Goal: Transaction & Acquisition: Purchase product/service

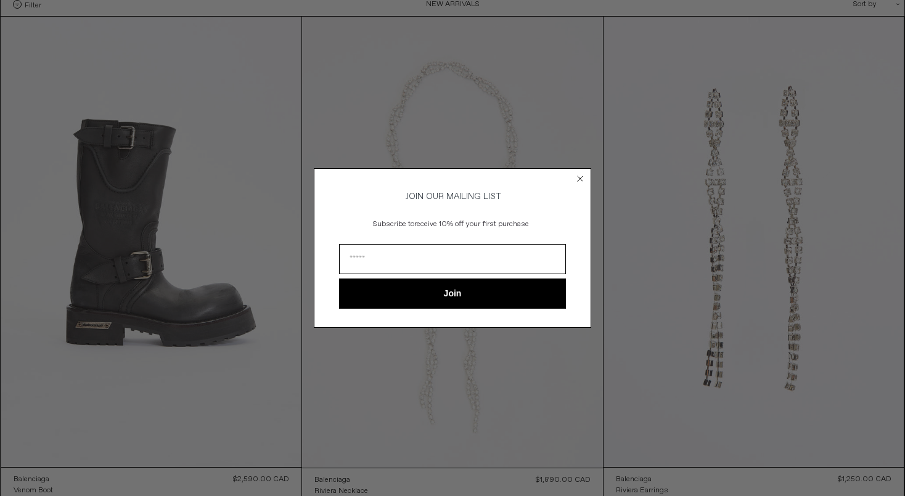
scroll to position [170, 1]
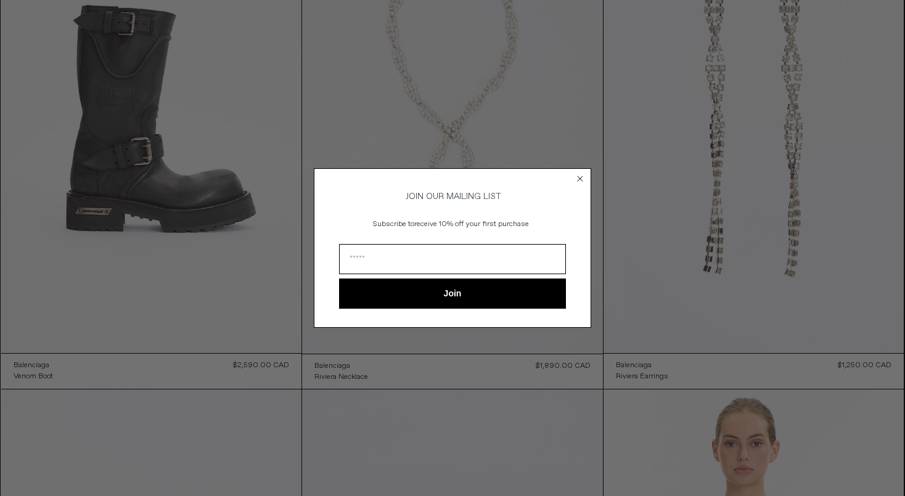
click at [345, 421] on div "Close dialog JOIN OUR MAILING LIST Subscribe to receive 10% off your first purc…" at bounding box center [452, 248] width 905 height 496
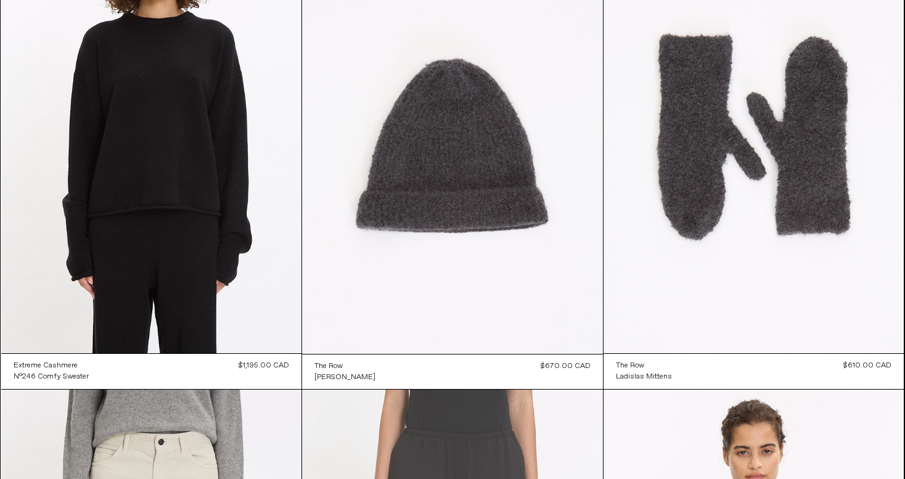
scroll to position [15177, 0]
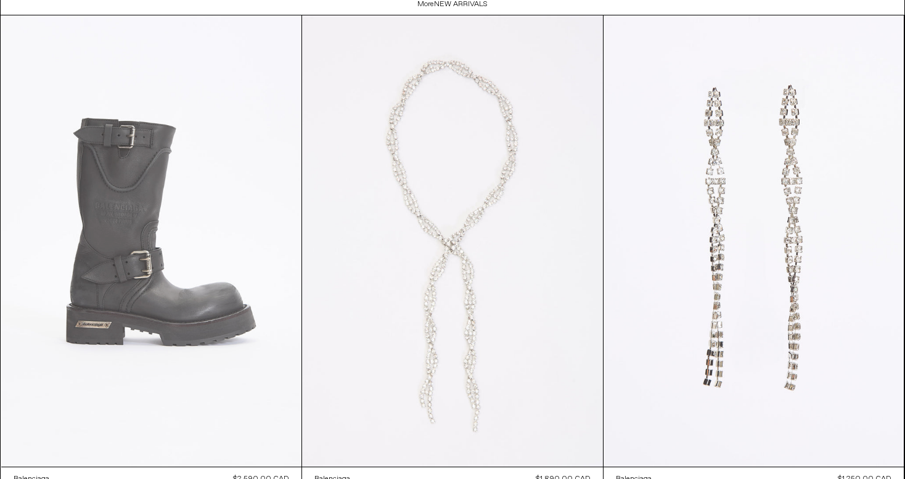
scroll to position [2945, 0]
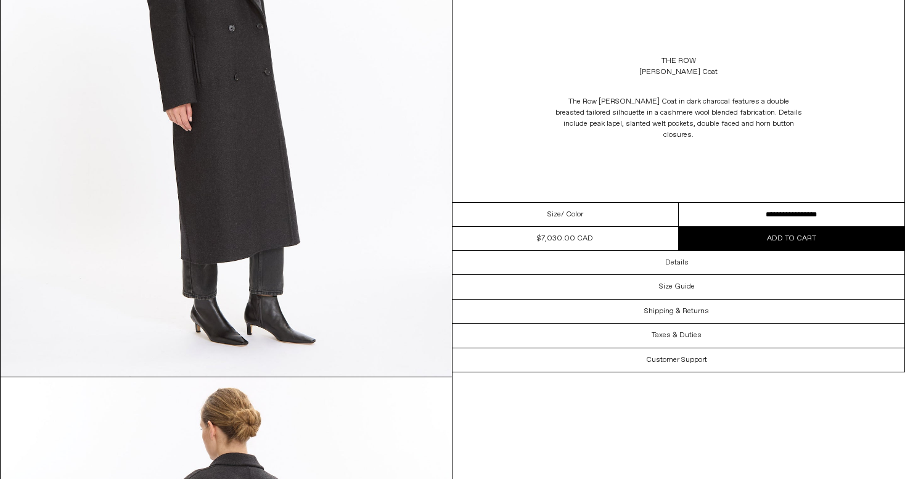
scroll to position [1388, 0]
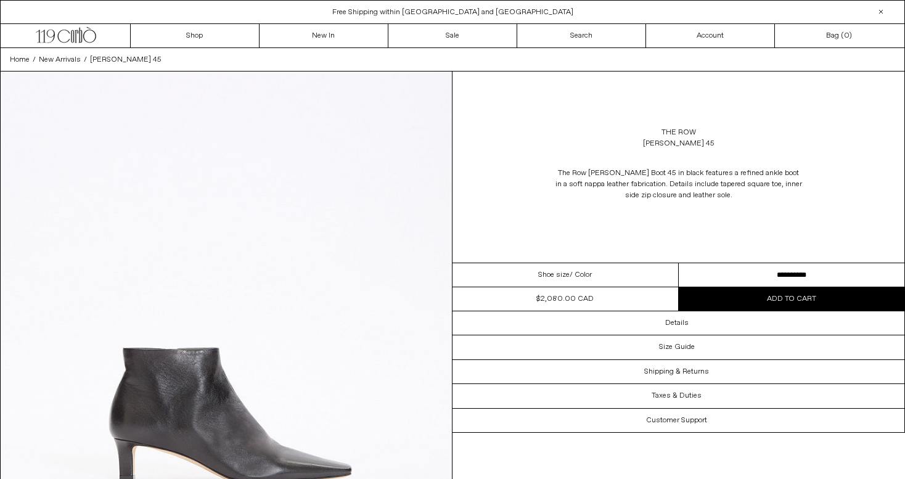
click at [577, 2] on div "Shop Sale - Up to 70% Off Free Shipping within [GEOGRAPHIC_DATA] and [GEOGRAPHI…" at bounding box center [452, 11] width 905 height 23
